Goal: Transaction & Acquisition: Purchase product/service

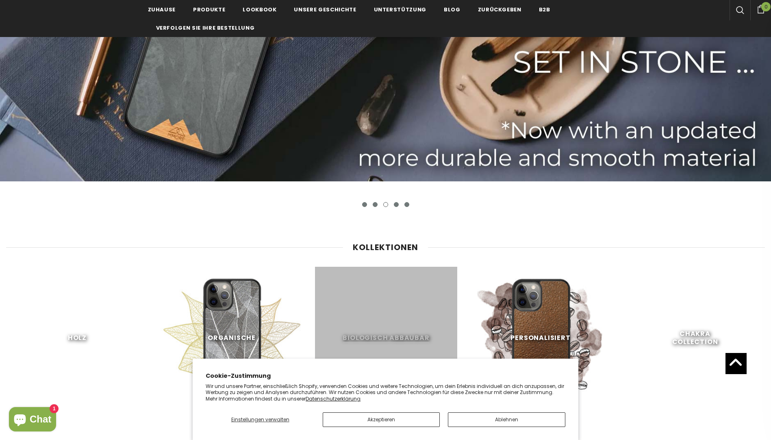
scroll to position [325, 0]
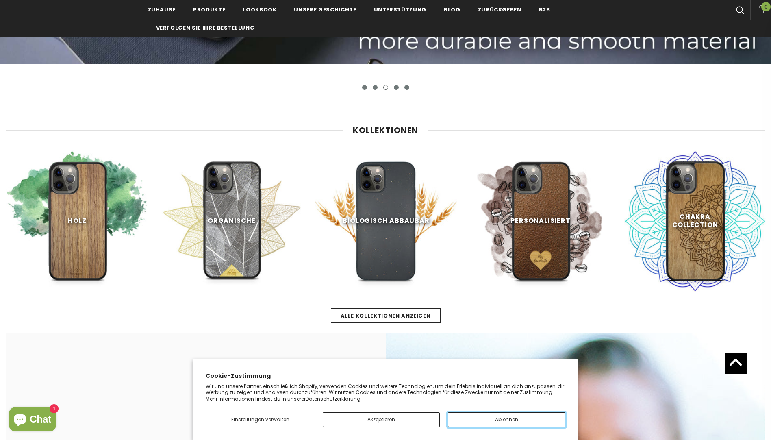
click at [466, 417] on button "Ablehnen" at bounding box center [506, 419] width 117 height 15
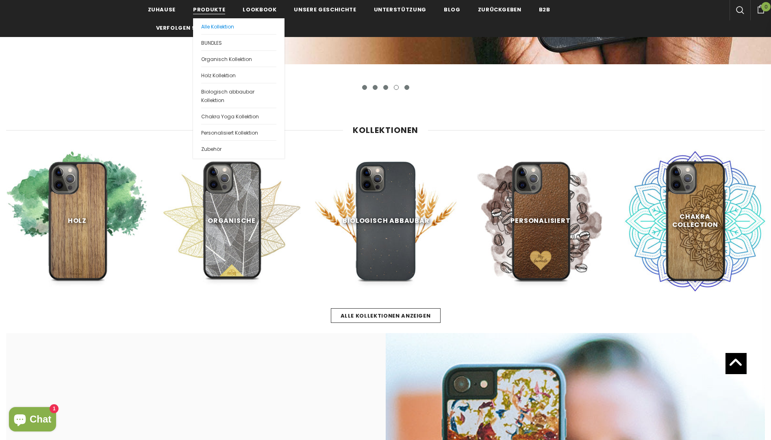
click at [216, 26] on span "Alle Kollektion" at bounding box center [217, 26] width 33 height 7
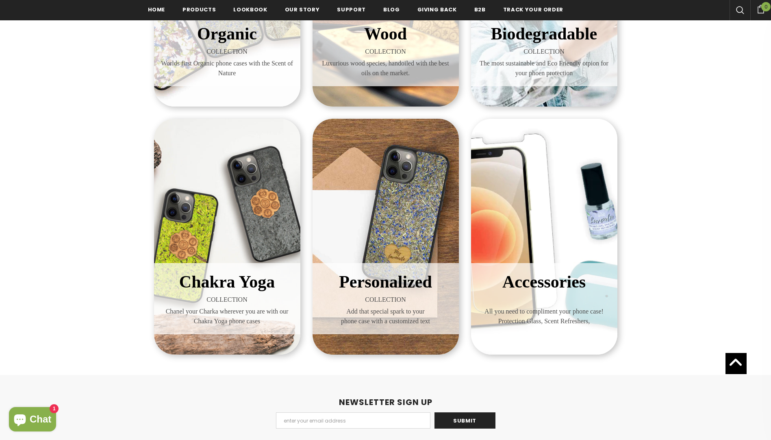
scroll to position [284, 0]
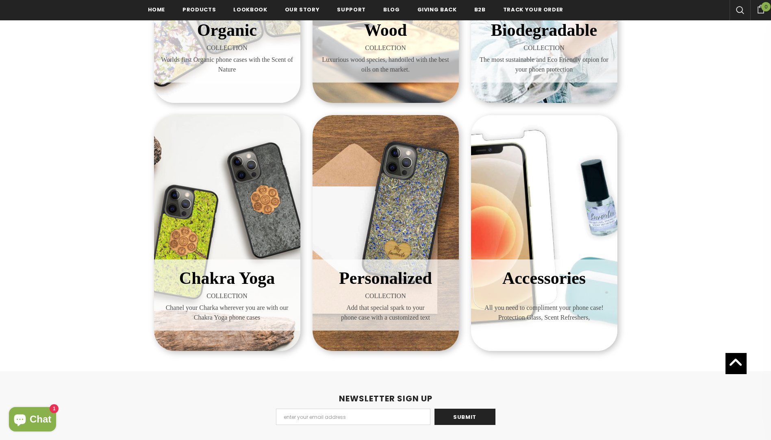
click at [502, 44] on span "COLLECTION" at bounding box center [544, 48] width 134 height 10
click at [517, 69] on span "The most sustainable and Eco Friendly otpion for your phoen protection" at bounding box center [544, 64] width 134 height 19
